Goal: Navigation & Orientation: Find specific page/section

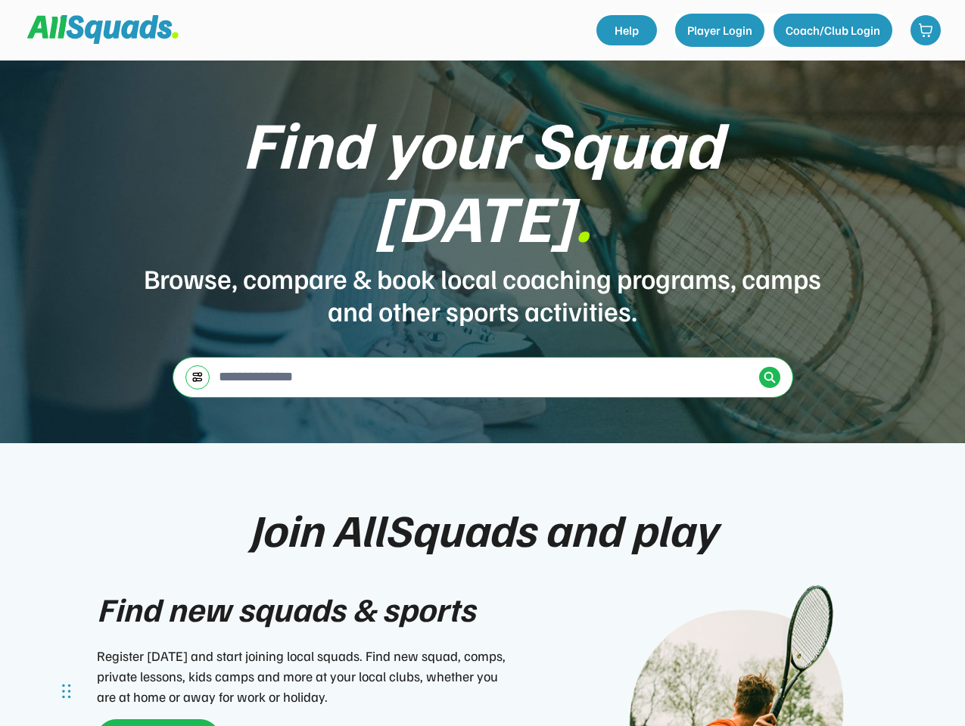
click at [482, 363] on div "Find your Squad [DATE] . Browse, compare & book local coaching programs, camps …" at bounding box center [482, 252] width 965 height 383
click at [482, 393] on div "Find your Squad [DATE] . Browse, compare & book local coaching programs, camps …" at bounding box center [482, 252] width 965 height 383
click at [482, 262] on div "Browse, compare & book local coaching programs, camps and other sports activiti…" at bounding box center [482, 294] width 681 height 65
click at [483, 206] on div "Find your Squad [DATE] ." at bounding box center [482, 179] width 681 height 147
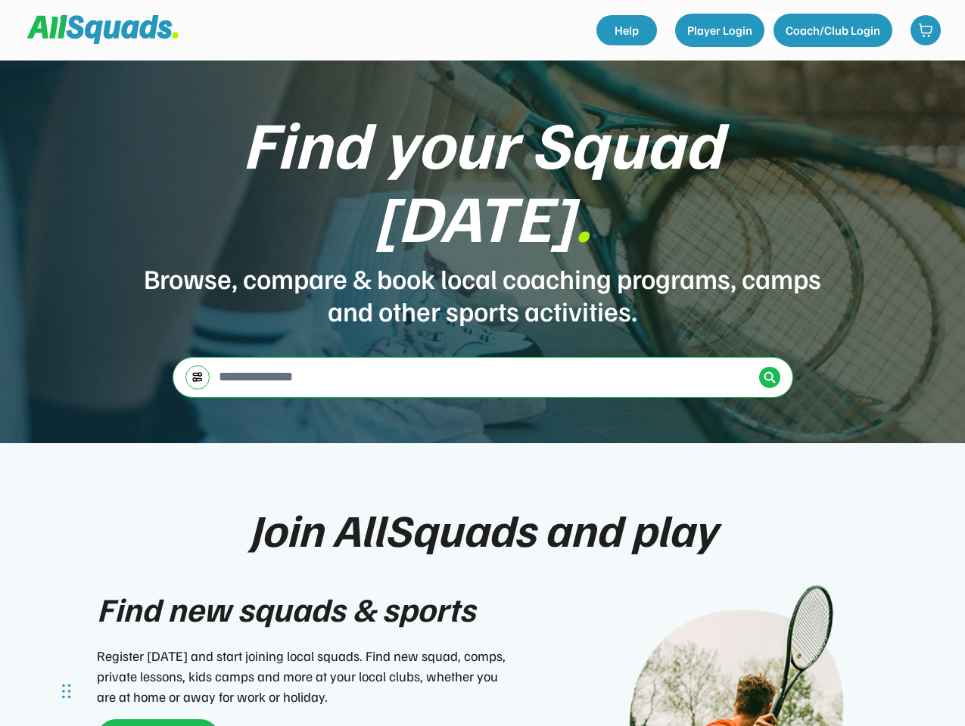
click at [482, 169] on div "Find your Squad [DATE] ." at bounding box center [482, 179] width 681 height 147
click at [483, 262] on div "Browse, compare & book local coaching programs, camps and other sports activiti…" at bounding box center [482, 294] width 681 height 65
click at [483, 362] on input "input" at bounding box center [484, 377] width 537 height 30
click at [197, 371] on img at bounding box center [197, 376] width 12 height 11
